Goal: Complete application form

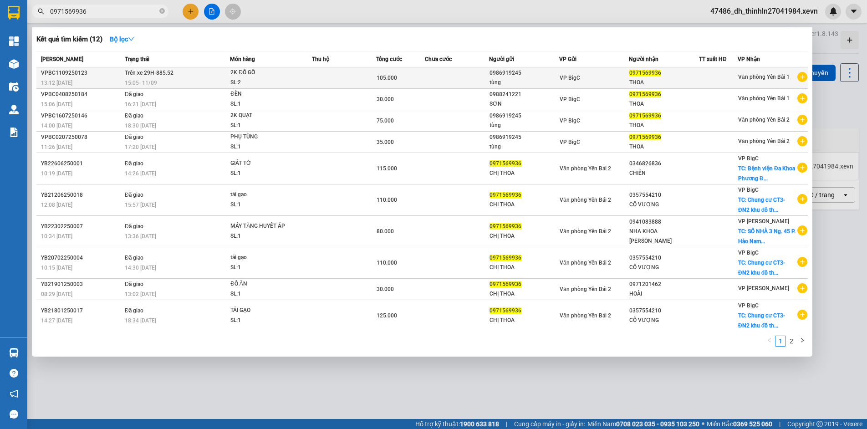
click at [240, 77] on div "2K ĐỒ GỖ" at bounding box center [264, 73] width 68 height 10
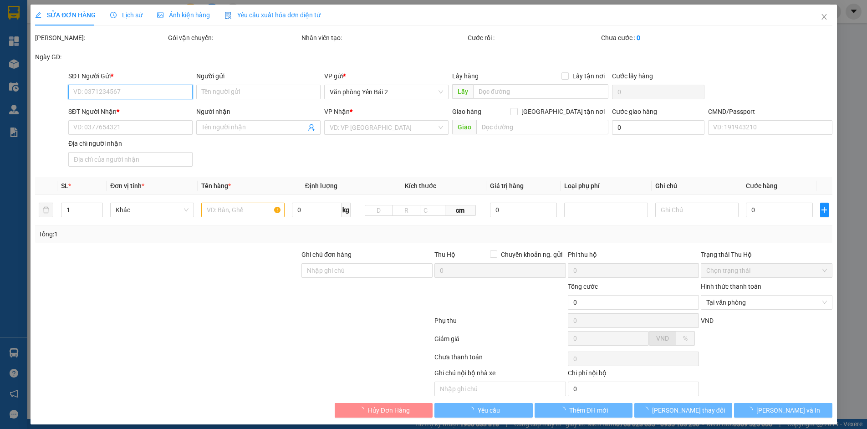
type input "0986919245"
type input "tùng"
type input "0971569936"
type input "THOA"
type input "21"
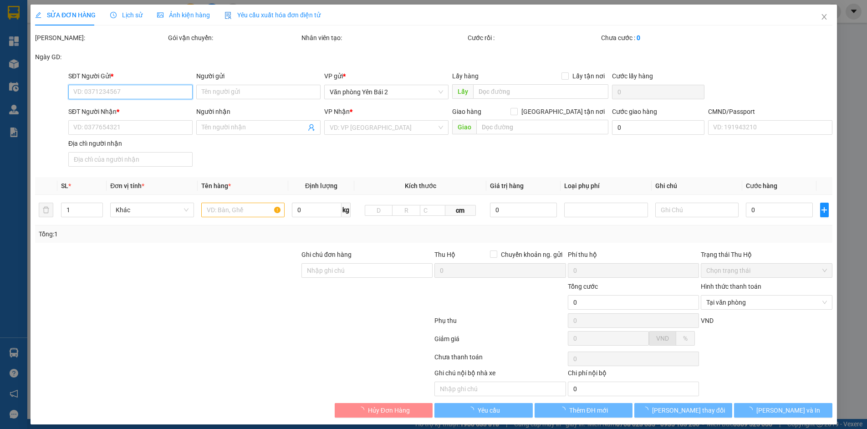
type input "105.000"
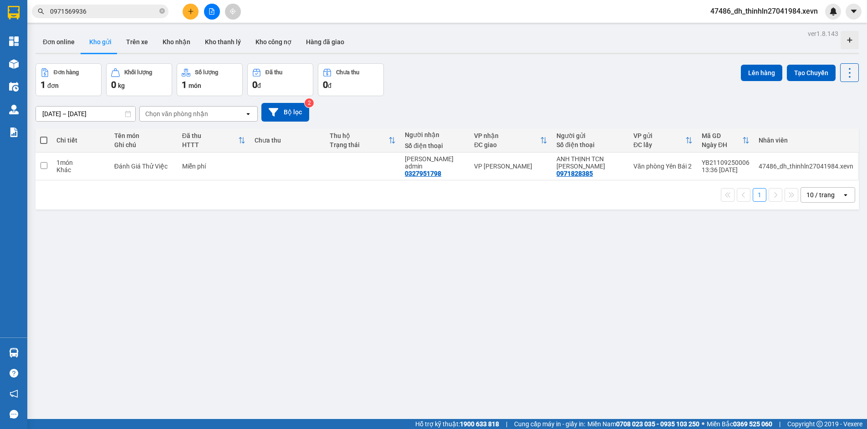
click at [112, 9] on input "0971569936" at bounding box center [103, 11] width 107 height 10
